Goal: Information Seeking & Learning: Understand process/instructions

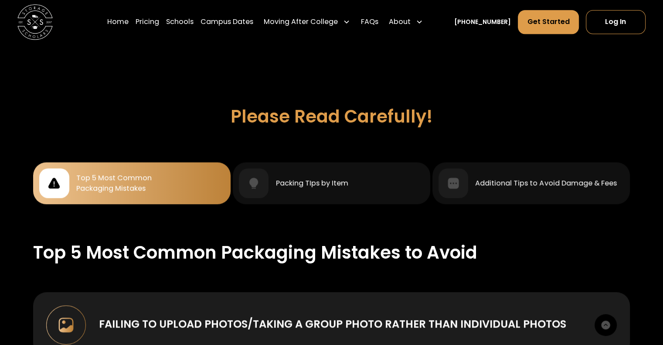
scroll to position [730, 0]
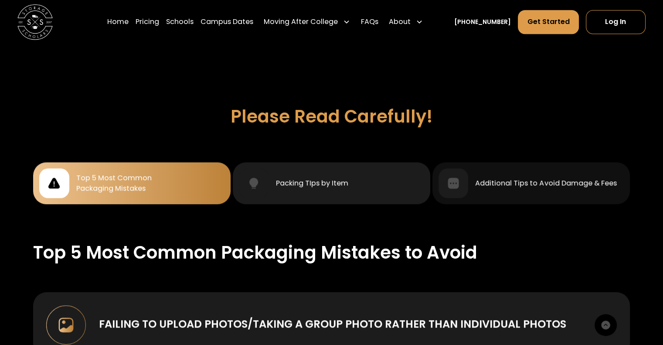
click at [340, 183] on div "Packing TIps by Item" at bounding box center [312, 183] width 72 height 10
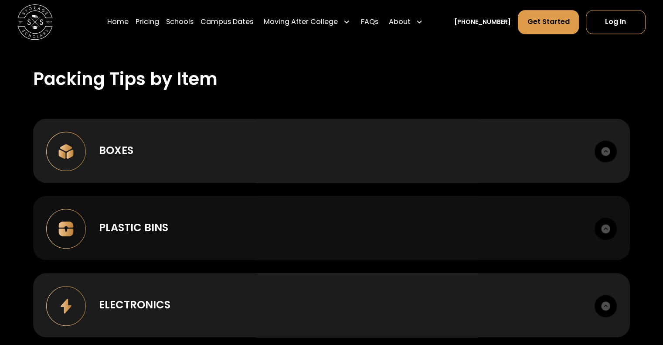
scroll to position [1070, 0]
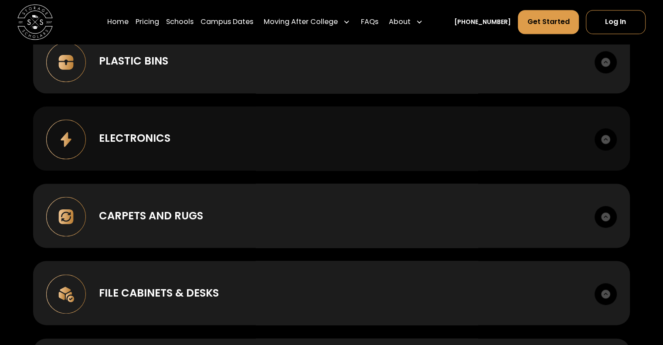
click at [286, 130] on div "Electronics" at bounding box center [340, 138] width 482 height 16
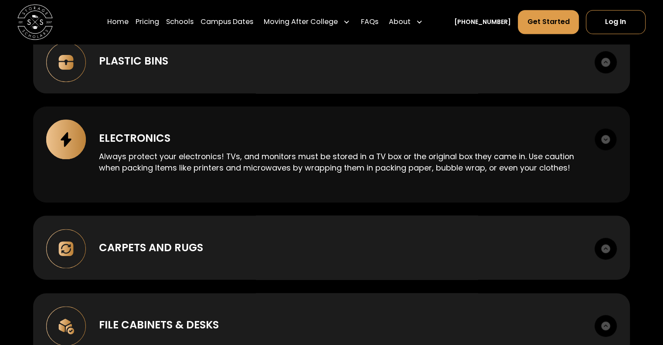
click at [286, 130] on div "Electronics" at bounding box center [340, 138] width 482 height 16
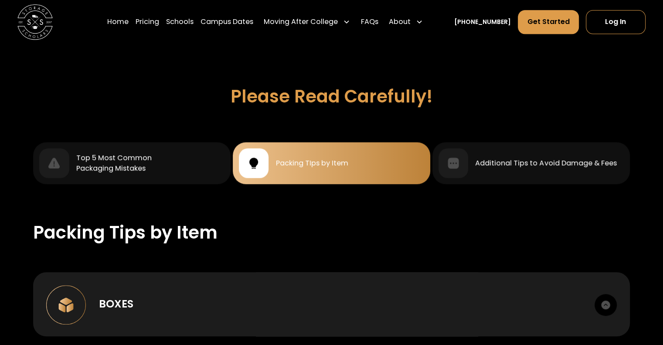
scroll to position [750, 0]
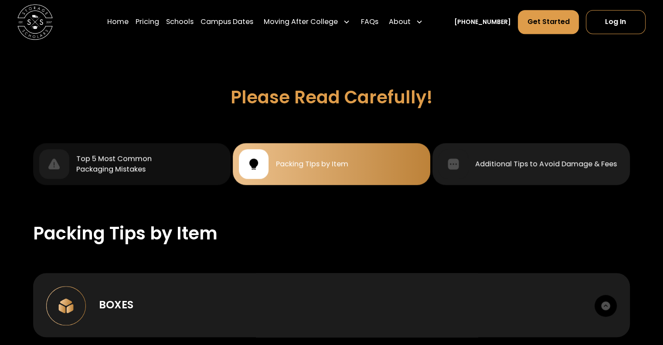
click at [464, 160] on div at bounding box center [453, 164] width 30 height 30
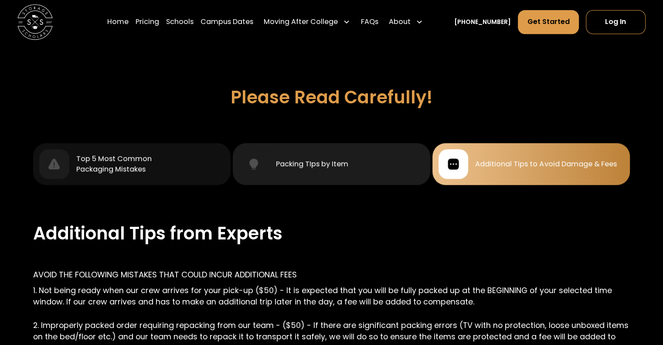
click at [349, 155] on div "Packing TIps by Item" at bounding box center [331, 164] width 185 height 30
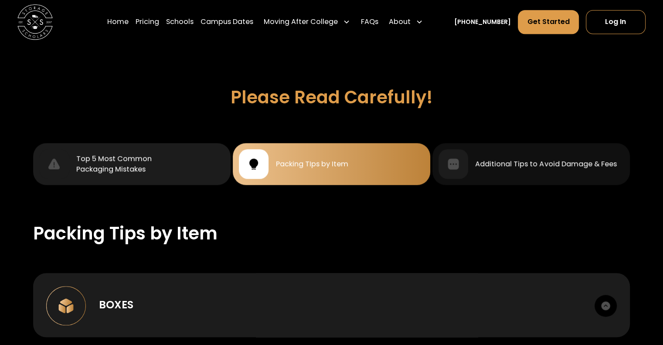
click at [209, 169] on div "Top 5 Most Common Packaging Mistakes" at bounding box center [131, 164] width 185 height 30
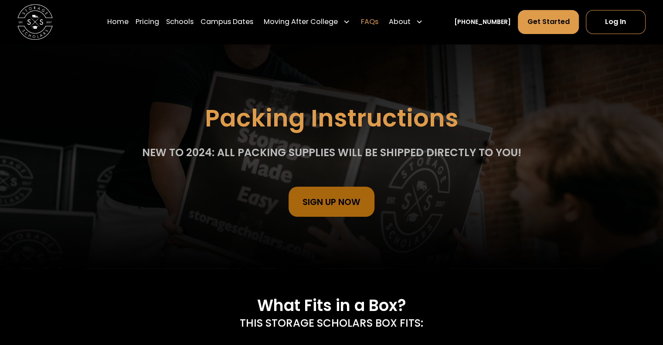
scroll to position [58, 0]
